Goal: Complete application form

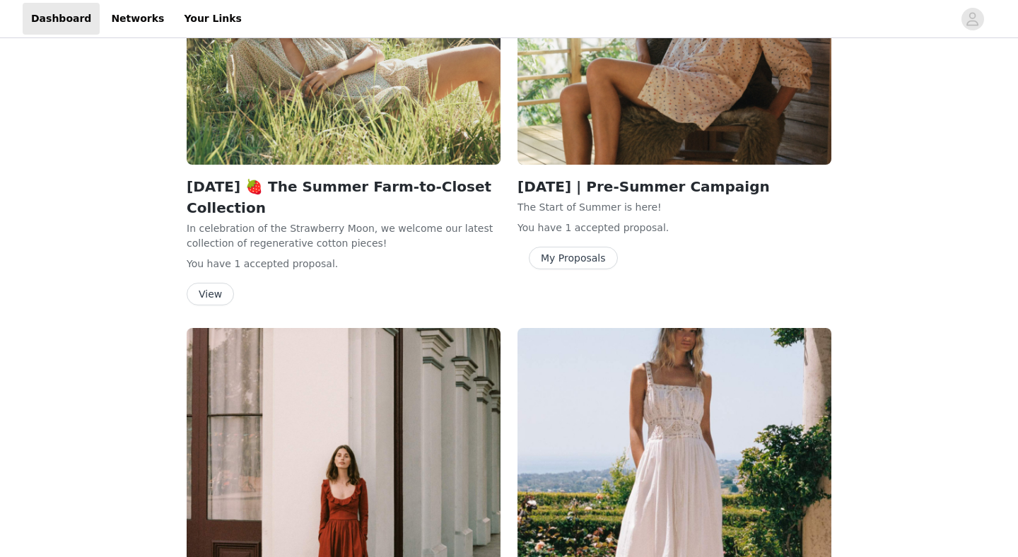
scroll to position [392, 0]
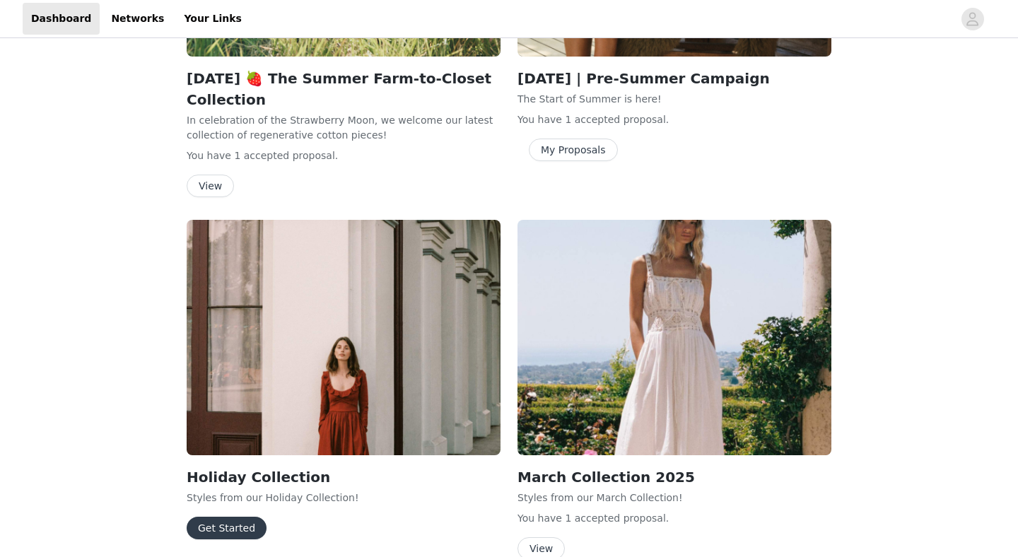
click at [454, 364] on img at bounding box center [344, 337] width 314 height 235
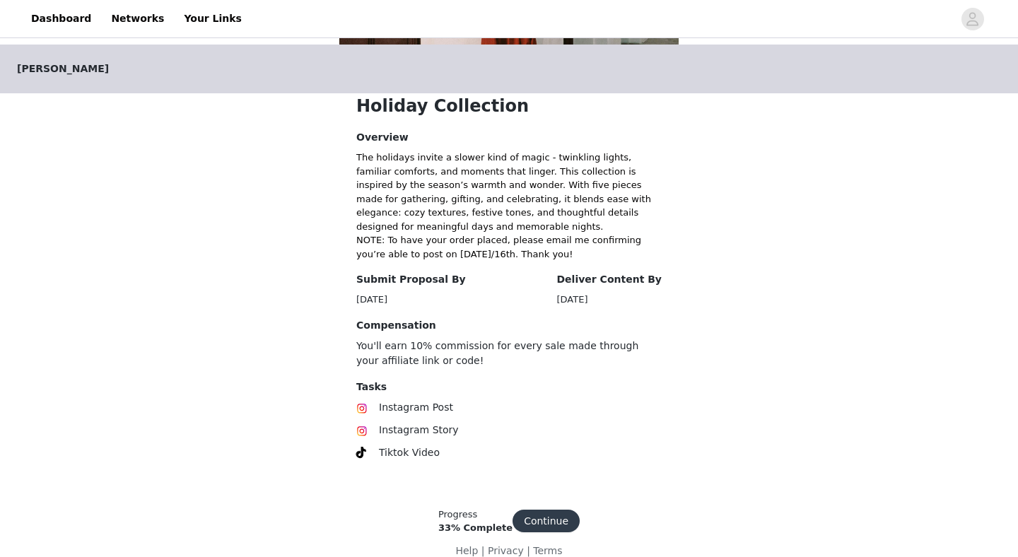
scroll to position [269, 0]
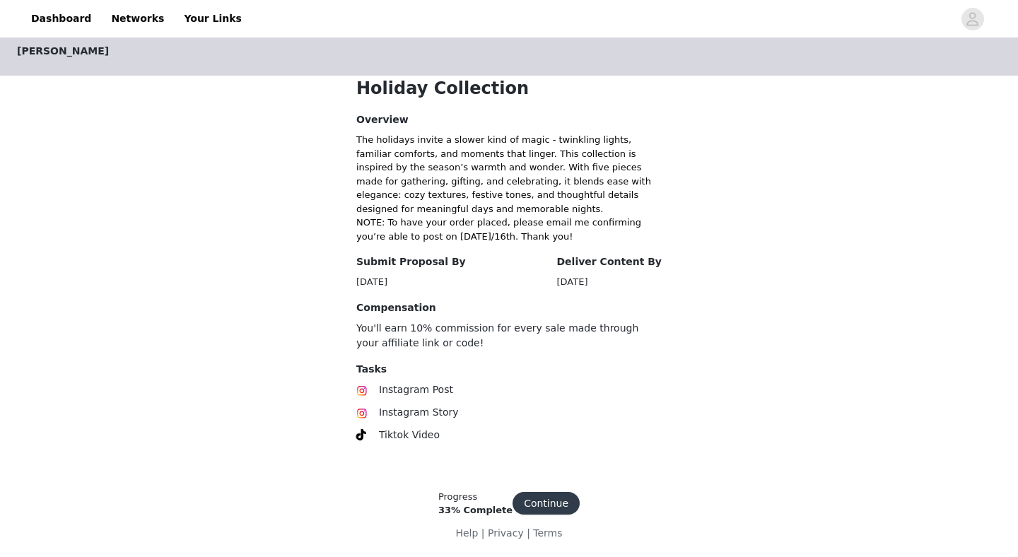
click at [548, 500] on button "Continue" at bounding box center [545, 503] width 67 height 23
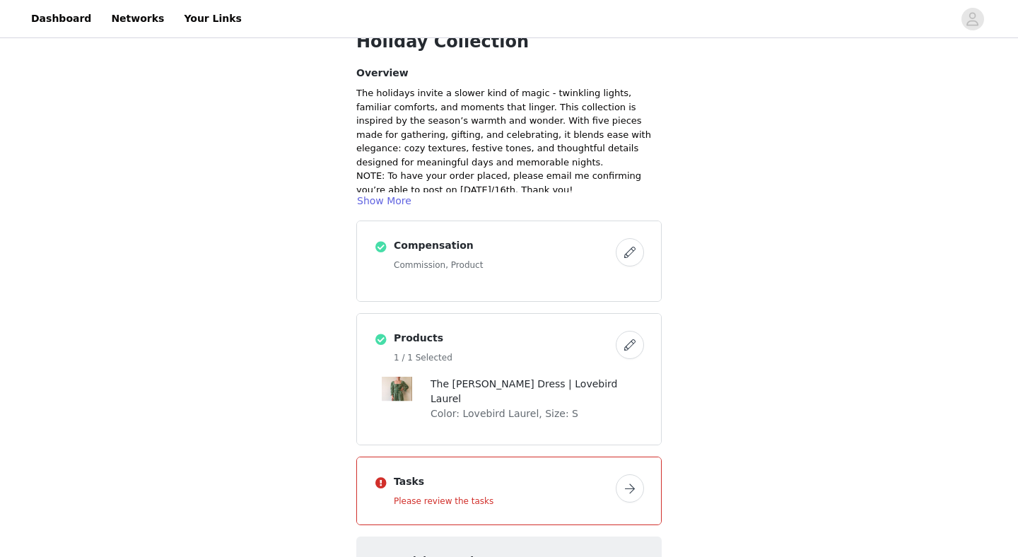
scroll to position [78, 0]
click at [425, 339] on h4 "Products" at bounding box center [502, 337] width 216 height 15
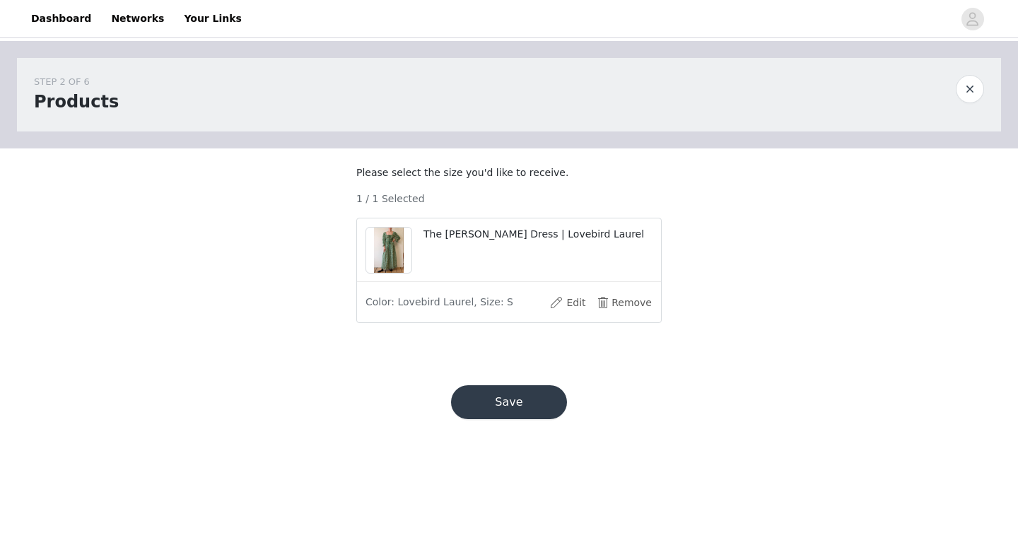
click at [477, 310] on span "Color: Lovebird Laurel, Size: S" at bounding box center [439, 302] width 148 height 15
click at [498, 242] on p "The [PERSON_NAME] Dress | Lovebird Laurel" at bounding box center [537, 234] width 229 height 15
click at [486, 238] on div "The [PERSON_NAME] Dress | Lovebird Laurel" at bounding box center [509, 250] width 304 height 64
click at [572, 314] on button "Edit" at bounding box center [567, 302] width 57 height 23
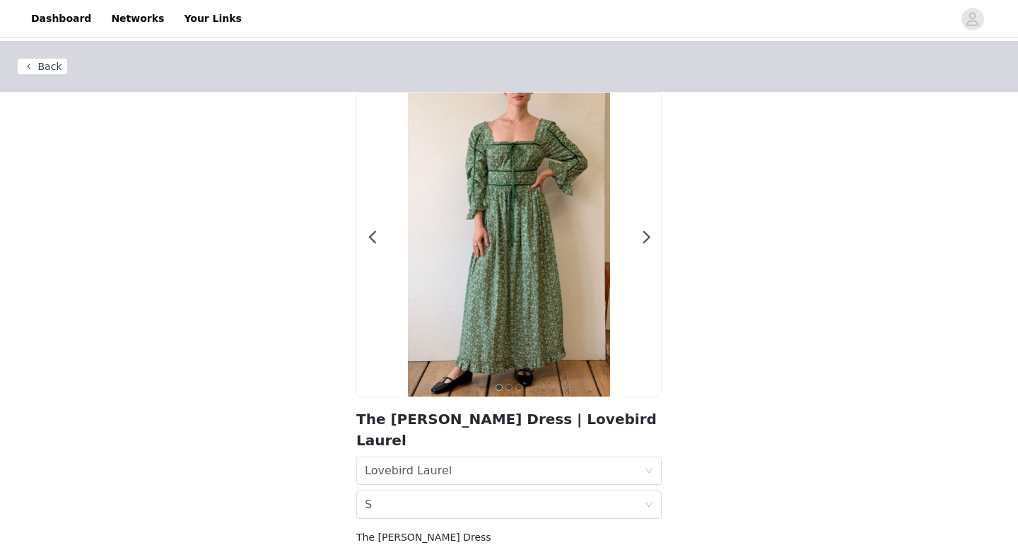
scroll to position [52, 0]
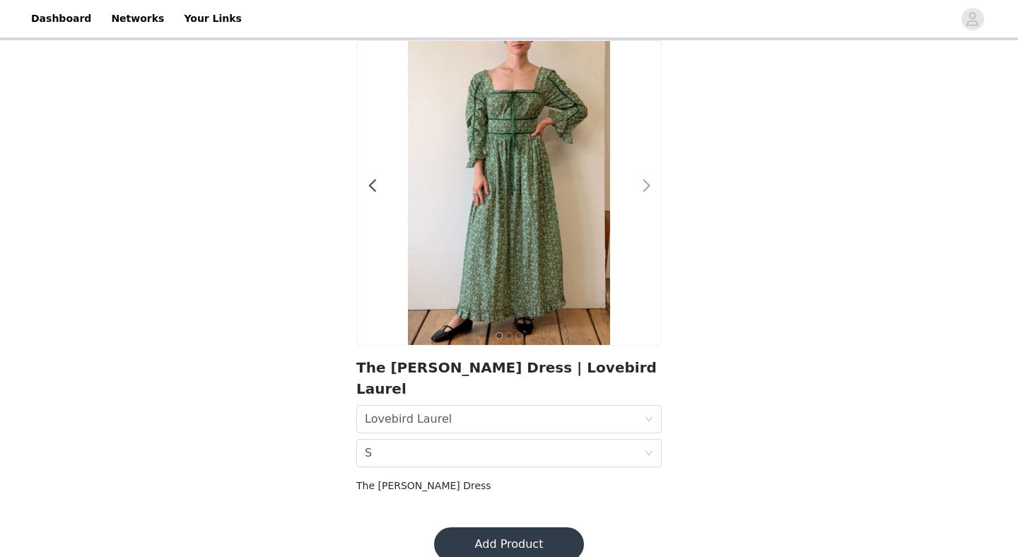
click at [647, 186] on span at bounding box center [646, 186] width 32 height 0
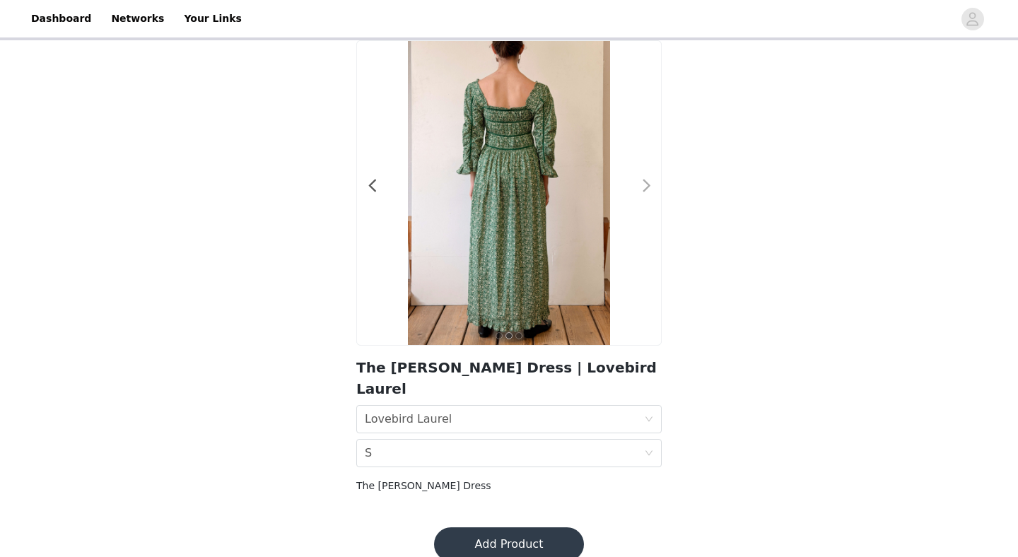
click at [647, 186] on span at bounding box center [646, 186] width 32 height 0
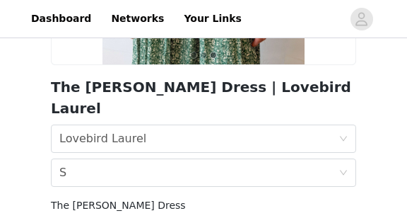
scroll to position [334, 0]
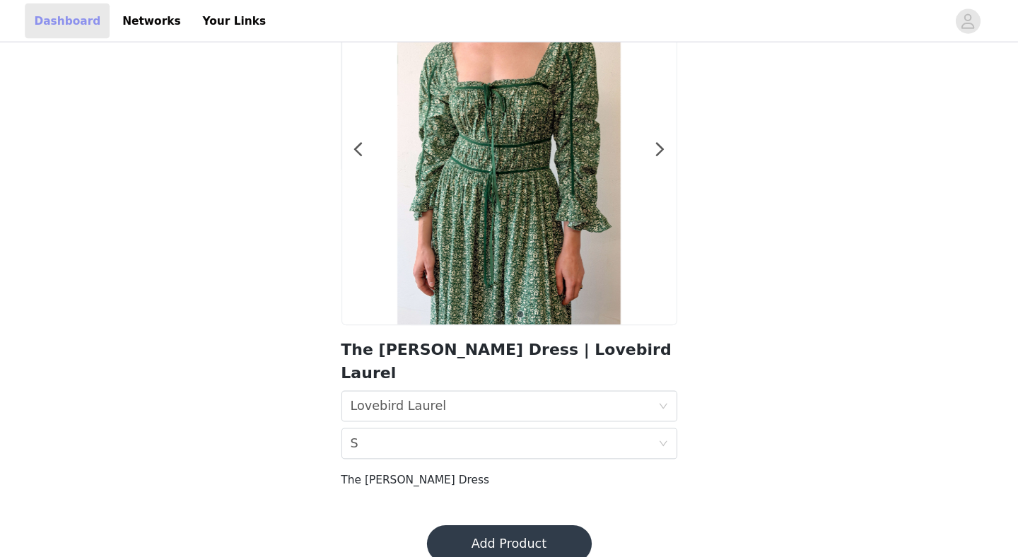
scroll to position [52, 0]
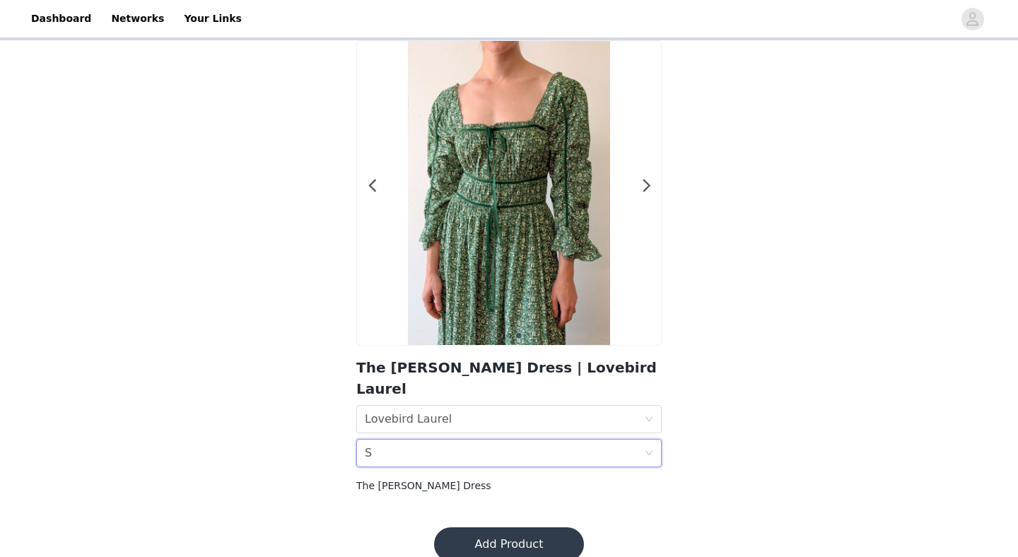
click at [633, 440] on div "Size S" at bounding box center [504, 453] width 279 height 27
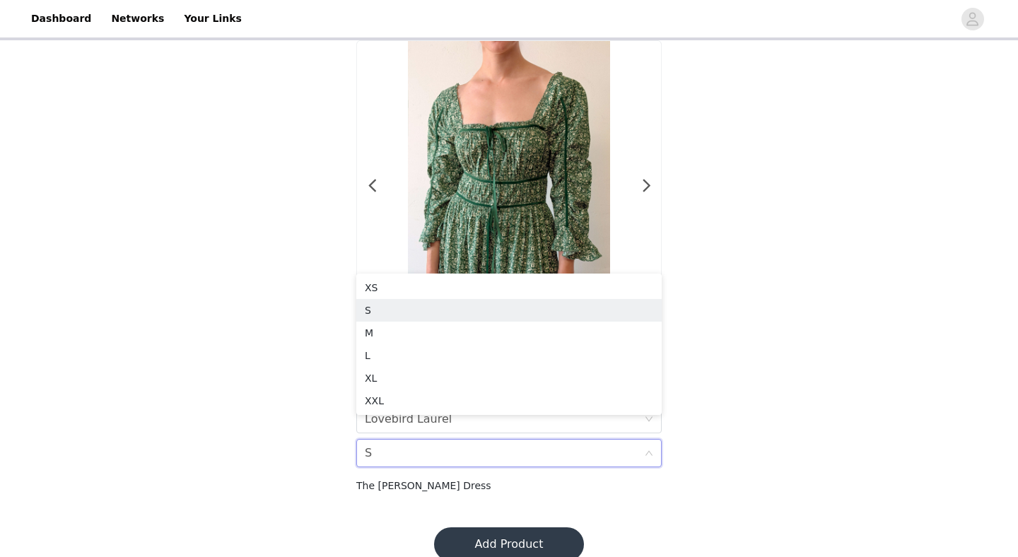
click at [633, 440] on div "Size S" at bounding box center [504, 453] width 279 height 27
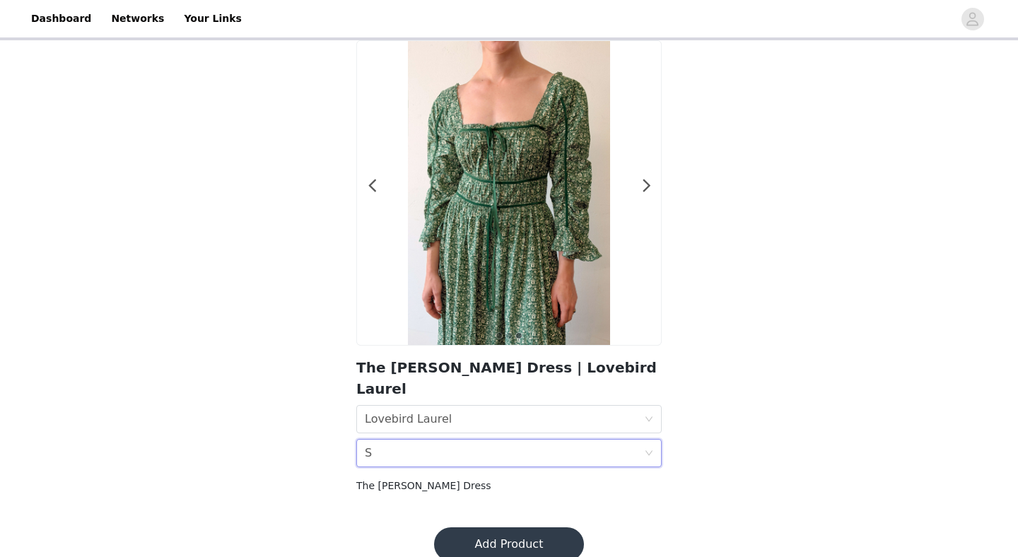
click at [633, 440] on div "Size S" at bounding box center [504, 453] width 279 height 27
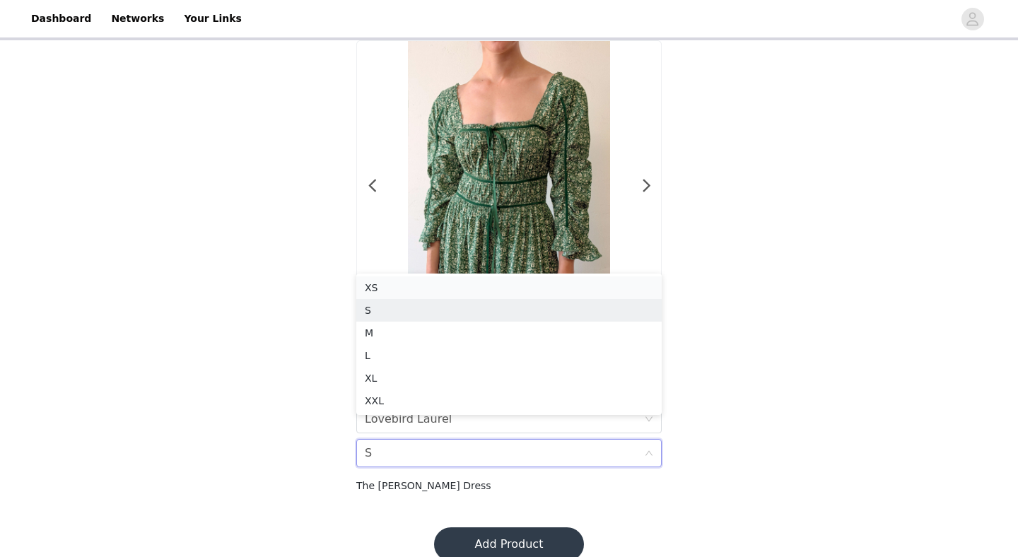
click at [453, 295] on div "XS" at bounding box center [509, 288] width 288 height 16
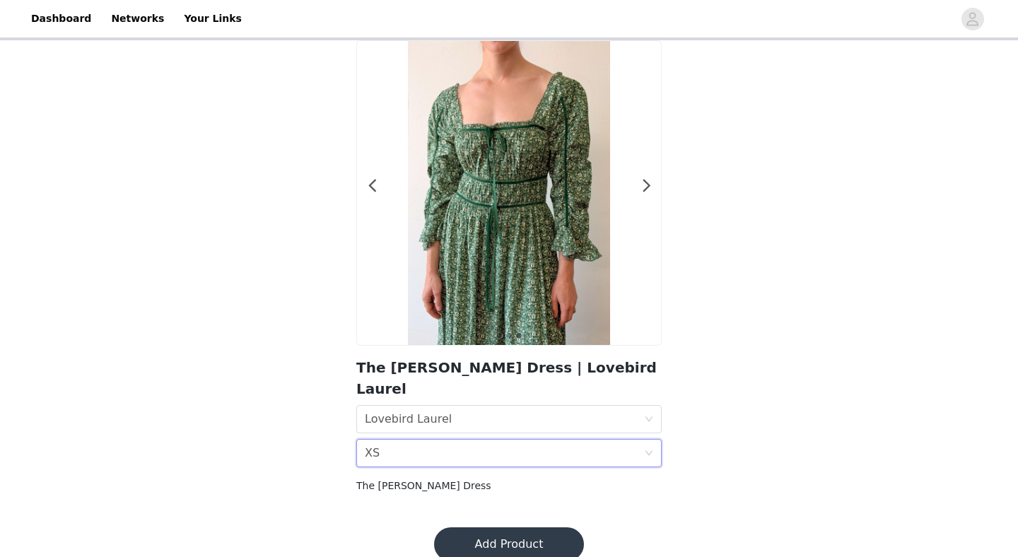
click at [504, 527] on button "Add Product" at bounding box center [509, 544] width 150 height 34
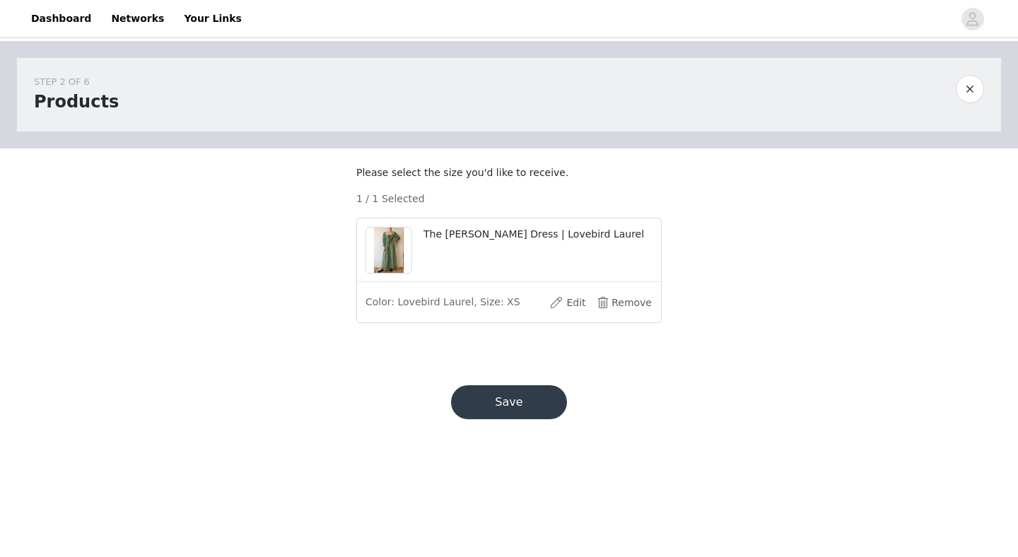
click at [551, 413] on button "Save" at bounding box center [509, 402] width 116 height 34
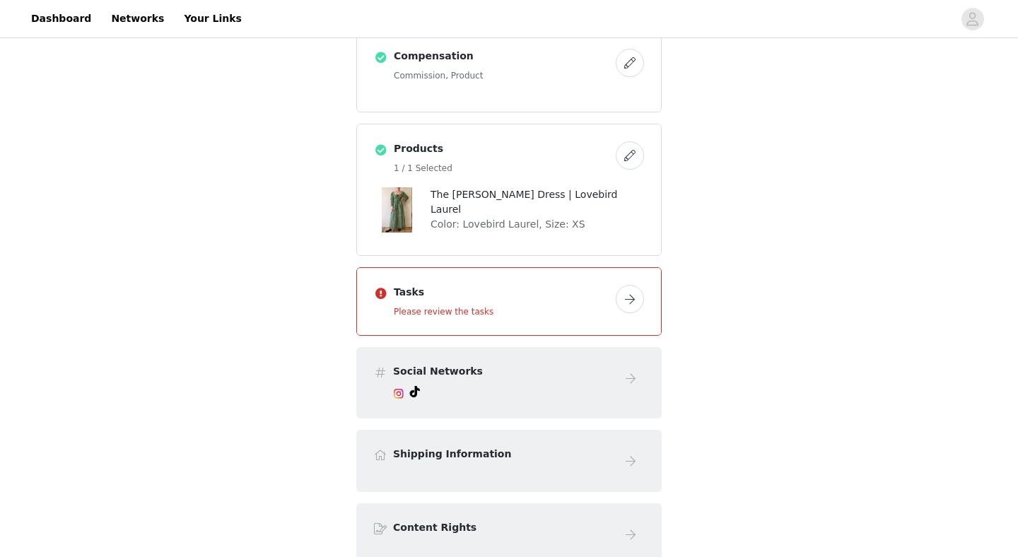
scroll to position [266, 0]
click at [628, 300] on button "button" at bounding box center [630, 300] width 28 height 28
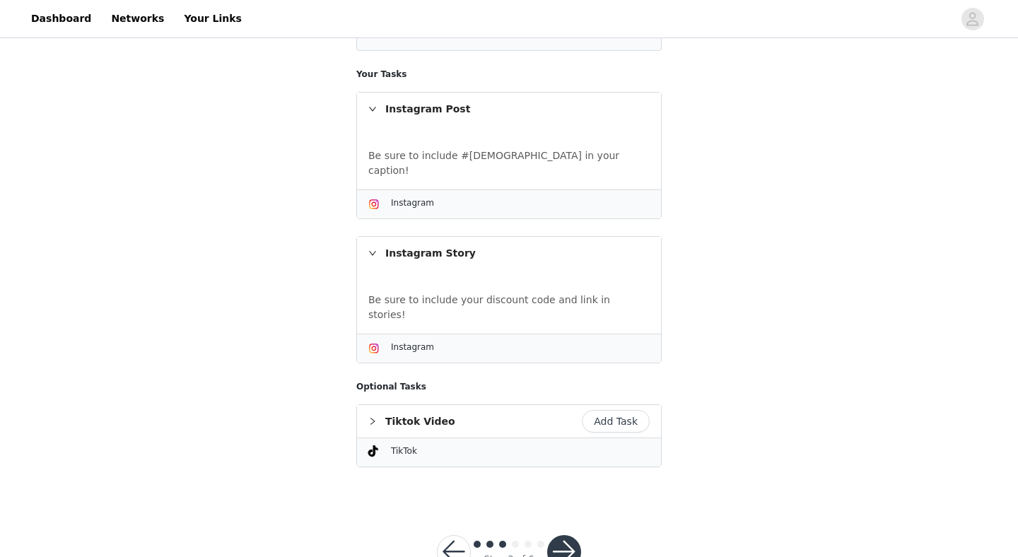
scroll to position [277, 0]
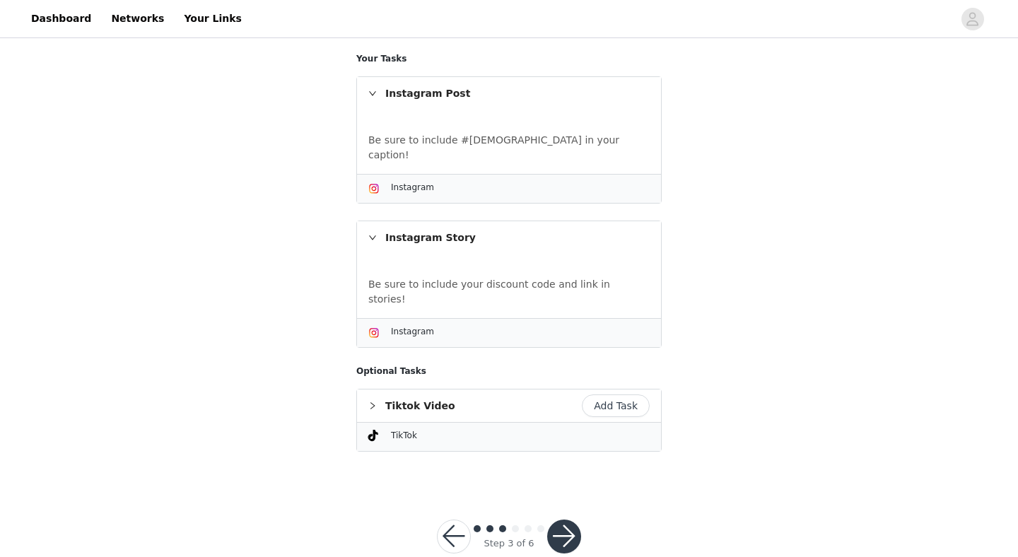
click at [561, 519] on button "button" at bounding box center [564, 536] width 34 height 34
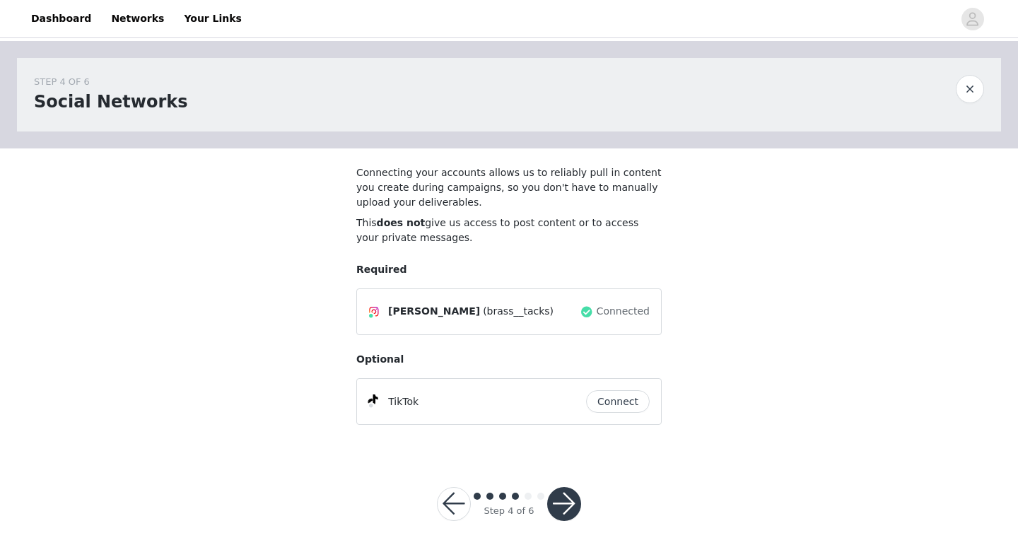
click at [567, 502] on button "button" at bounding box center [564, 504] width 34 height 34
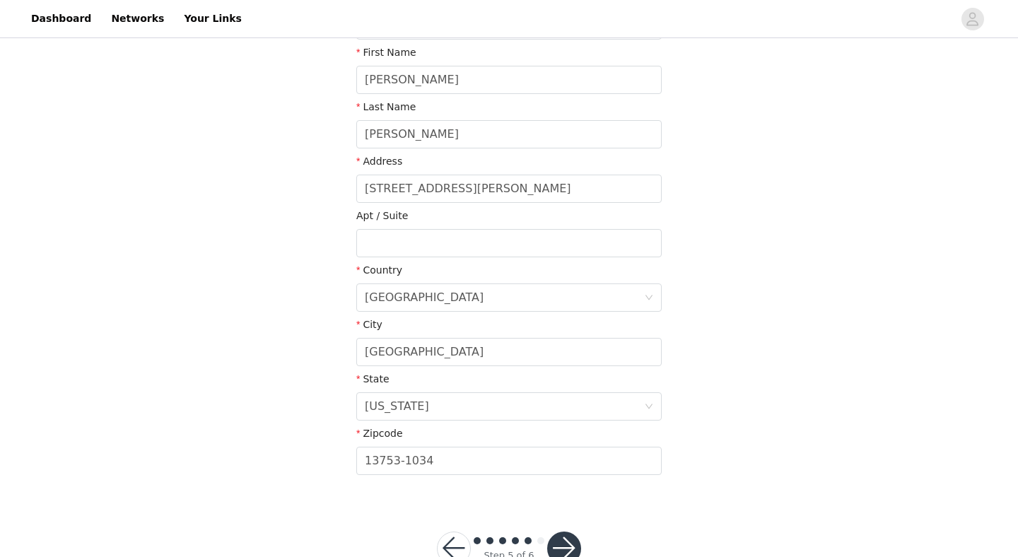
scroll to position [300, 0]
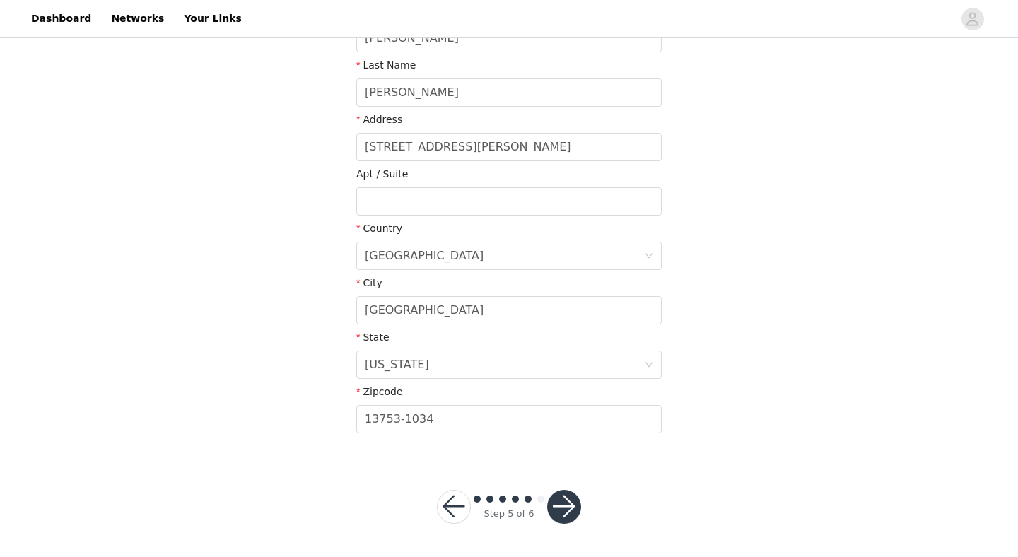
click at [565, 513] on button "button" at bounding box center [564, 507] width 34 height 34
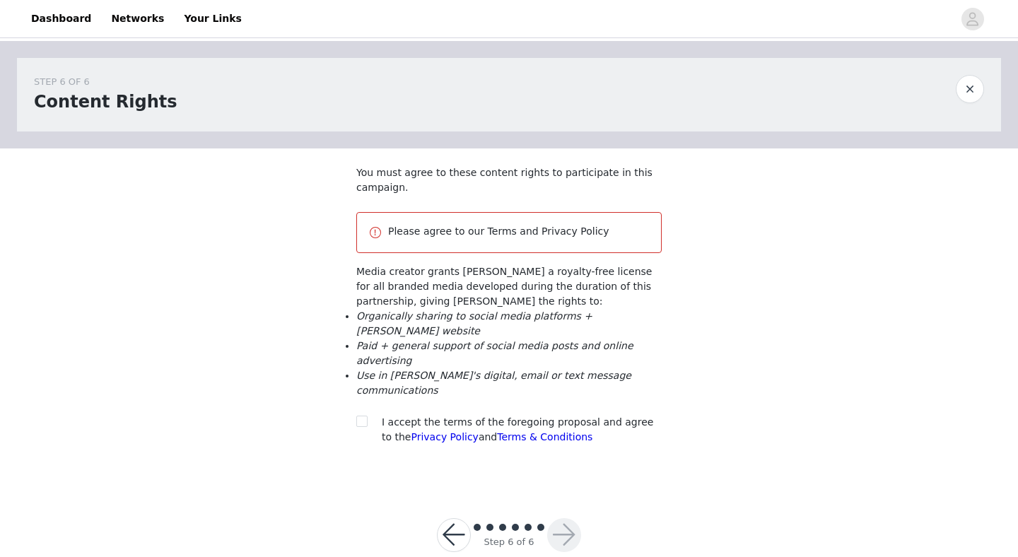
scroll to position [28, 0]
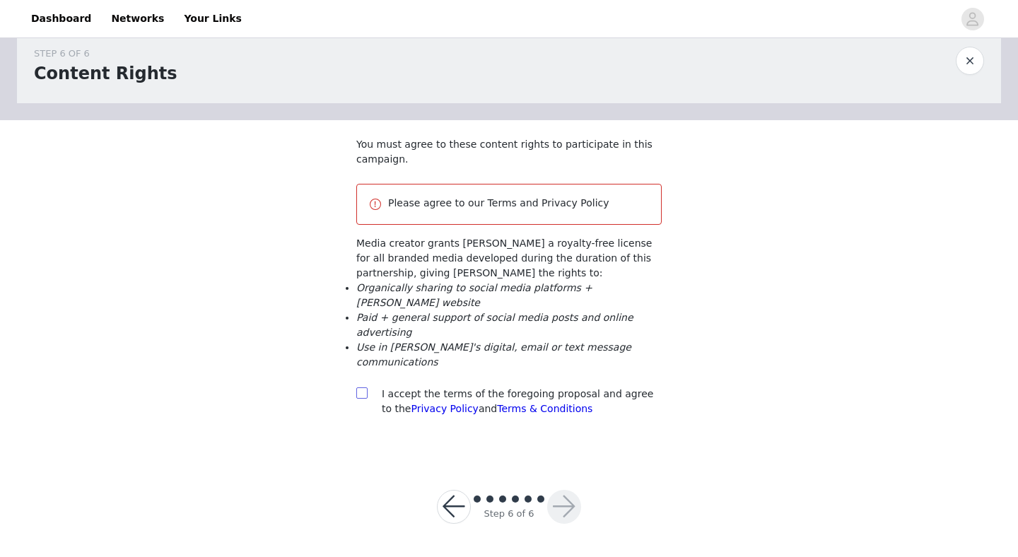
click at [362, 398] on span at bounding box center [361, 392] width 11 height 11
click at [362, 397] on input "checkbox" at bounding box center [361, 392] width 10 height 10
checkbox input "true"
click at [567, 504] on button "button" at bounding box center [564, 507] width 34 height 34
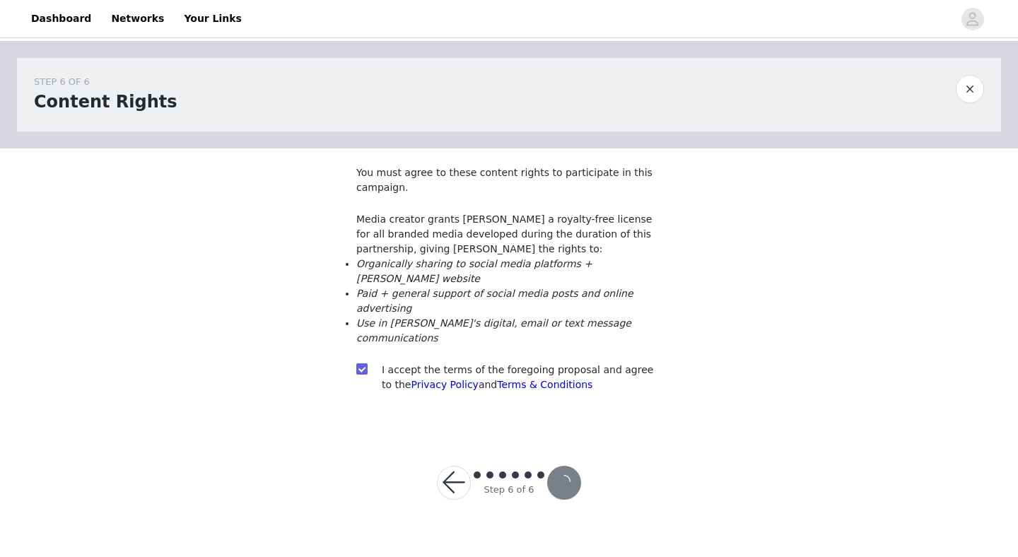
scroll to position [0, 0]
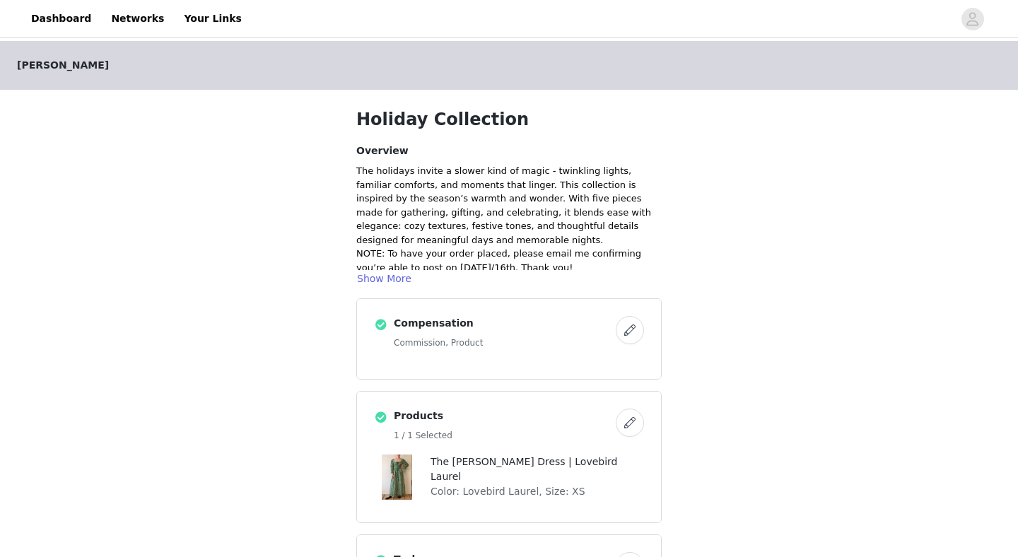
scroll to position [520, 0]
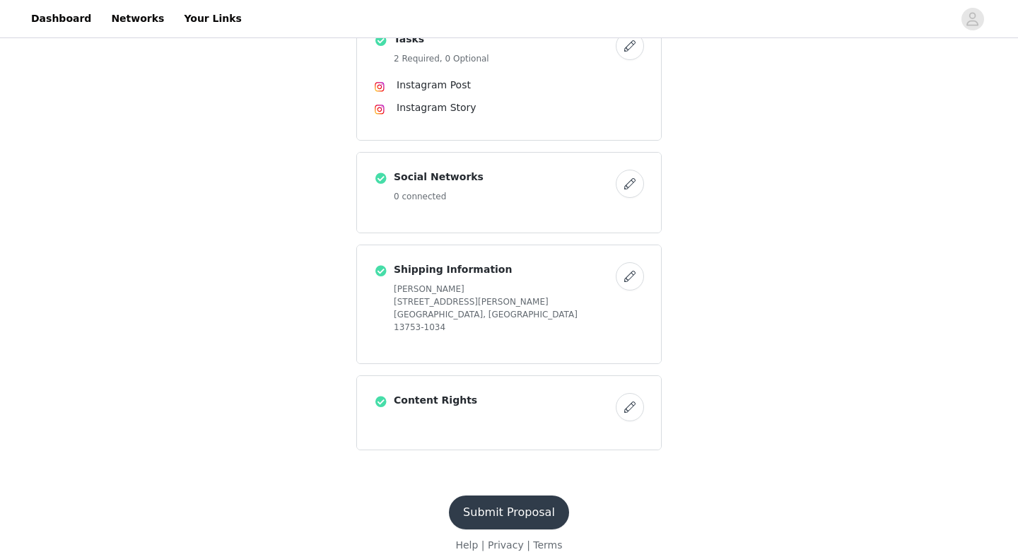
click at [514, 503] on button "Submit Proposal" at bounding box center [509, 512] width 120 height 34
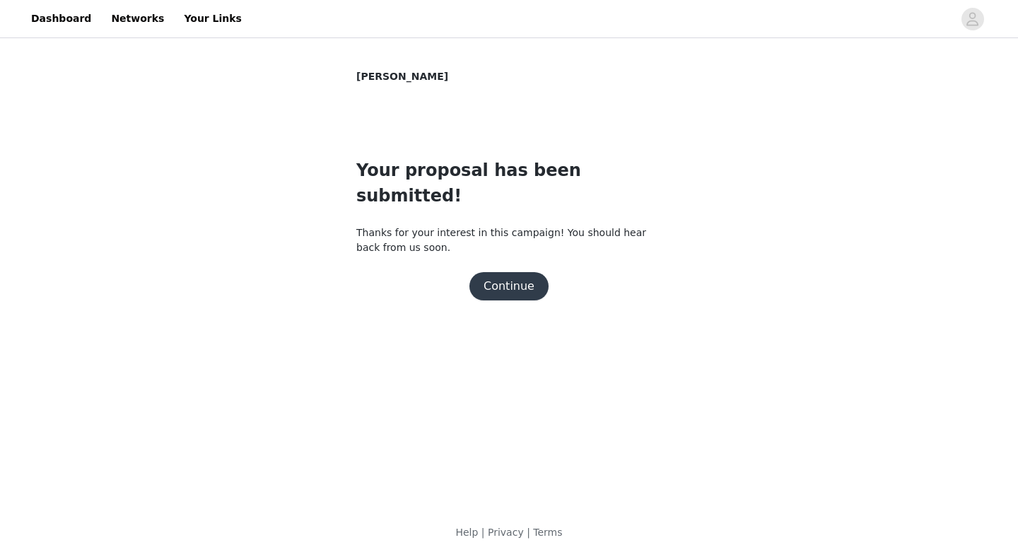
scroll to position [0, 0]
